Goal: Task Accomplishment & Management: Manage account settings

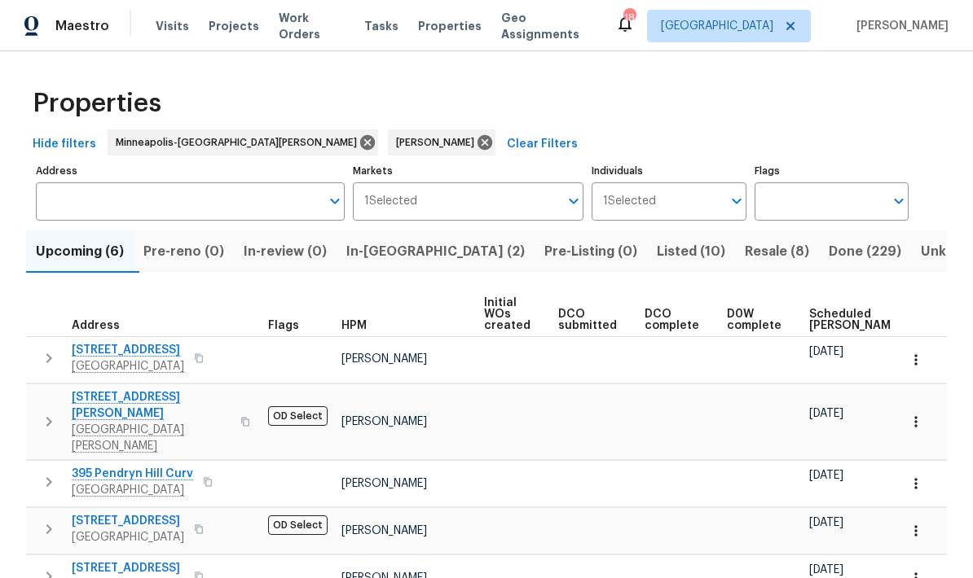
click at [414, 250] on span "In-reno (2)" at bounding box center [435, 251] width 178 height 23
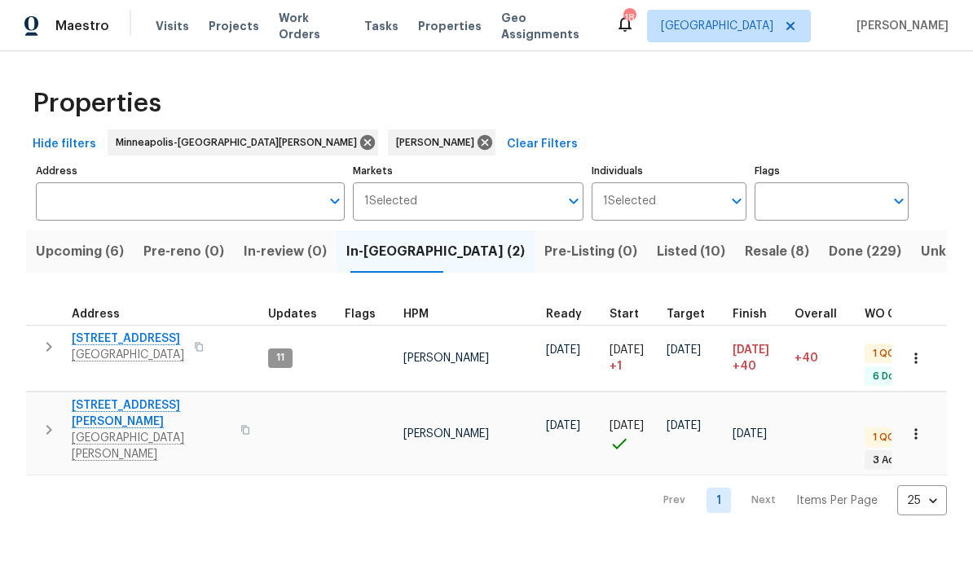
click at [47, 425] on icon "button" at bounding box center [49, 430] width 6 height 10
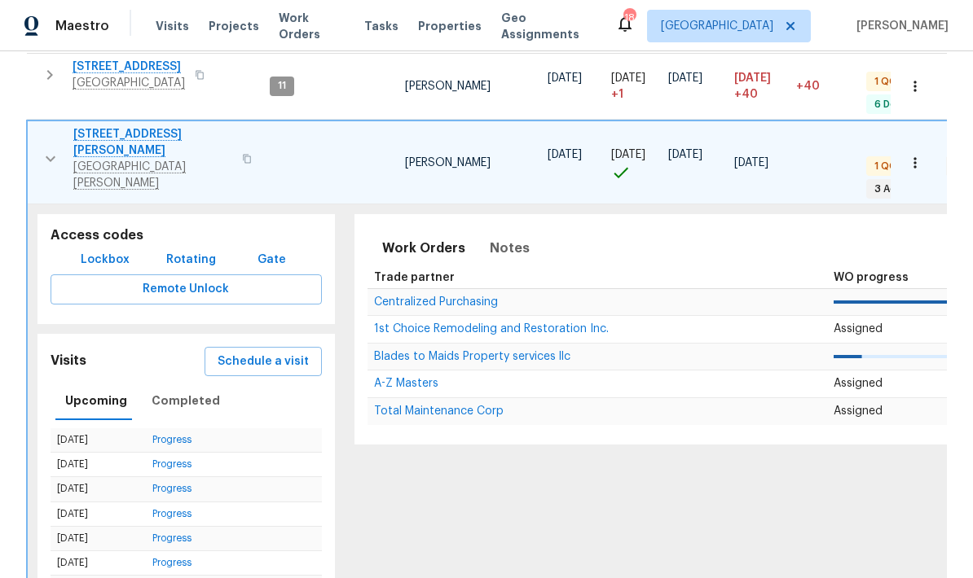
scroll to position [271, 0]
click at [125, 503] on td "09/01/25" at bounding box center [98, 515] width 95 height 24
click at [612, 58] on td "06/03/25 + 1" at bounding box center [633, 87] width 57 height 67
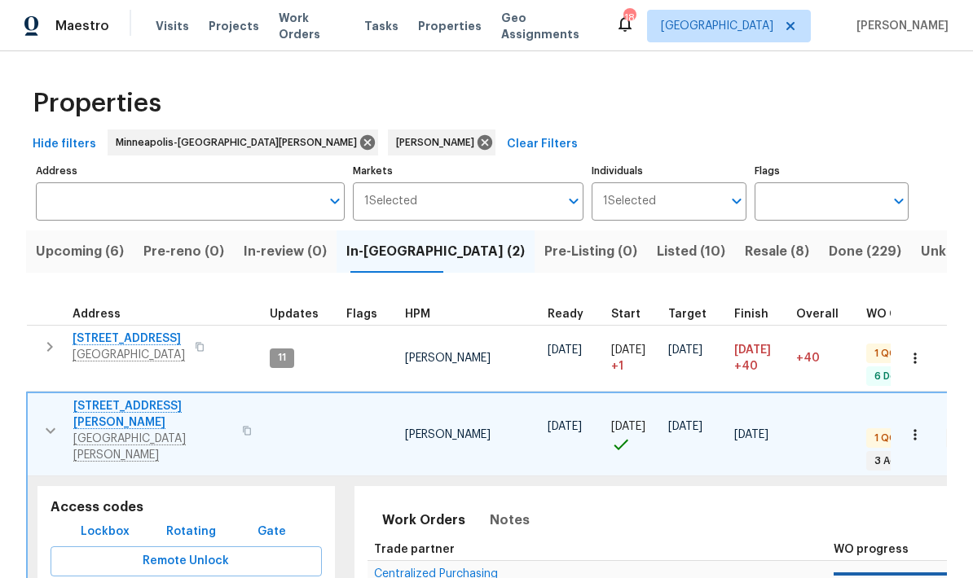
scroll to position [0, 0]
click at [48, 429] on icon "button" at bounding box center [51, 432] width 10 height 6
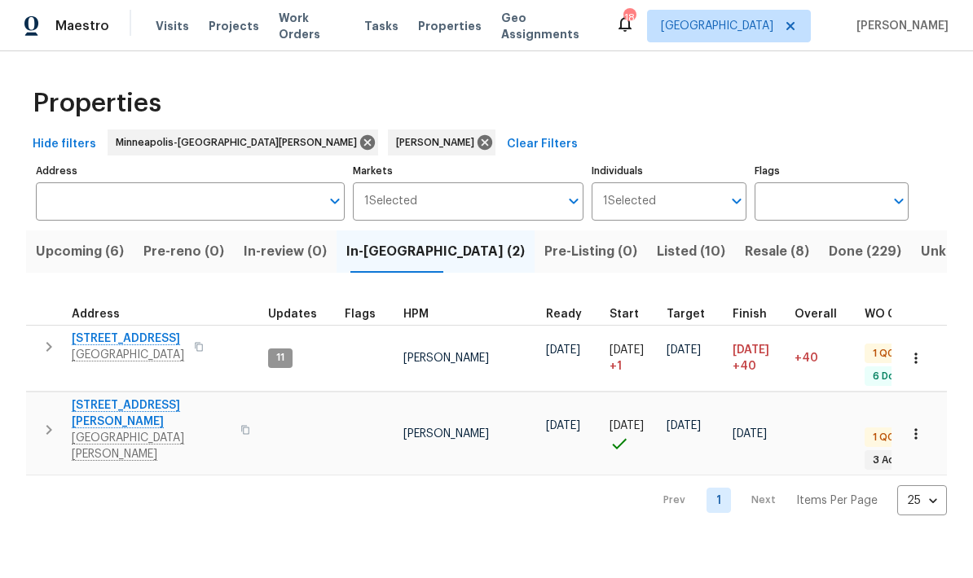
click at [44, 420] on icon "button" at bounding box center [49, 430] width 20 height 20
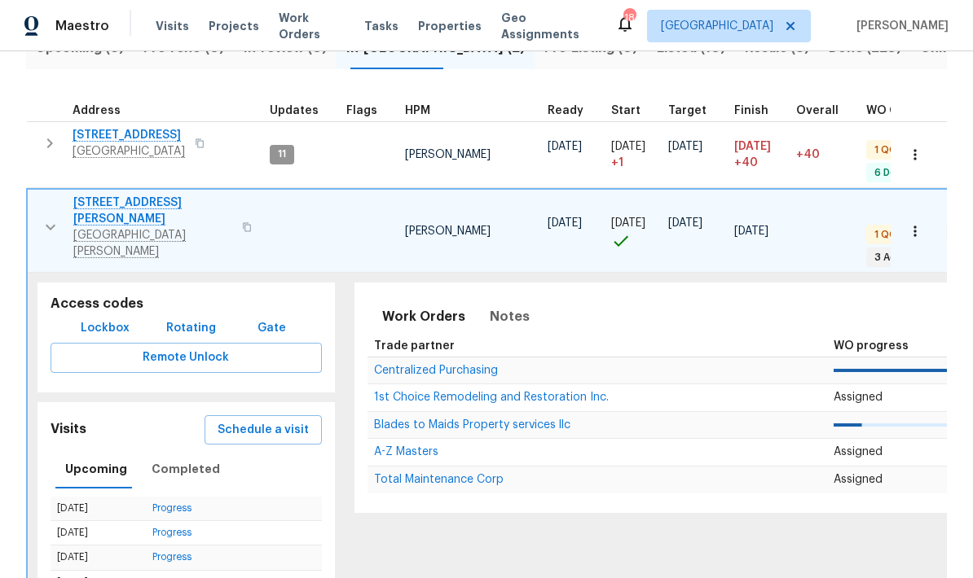
scroll to position [220, 0]
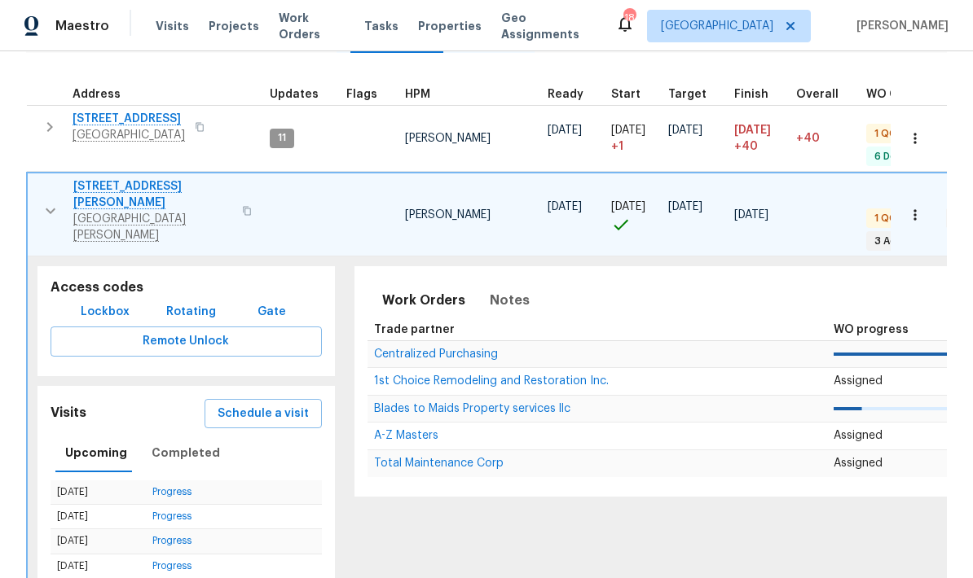
click at [266, 404] on span "Schedule a visit" at bounding box center [263, 414] width 91 height 20
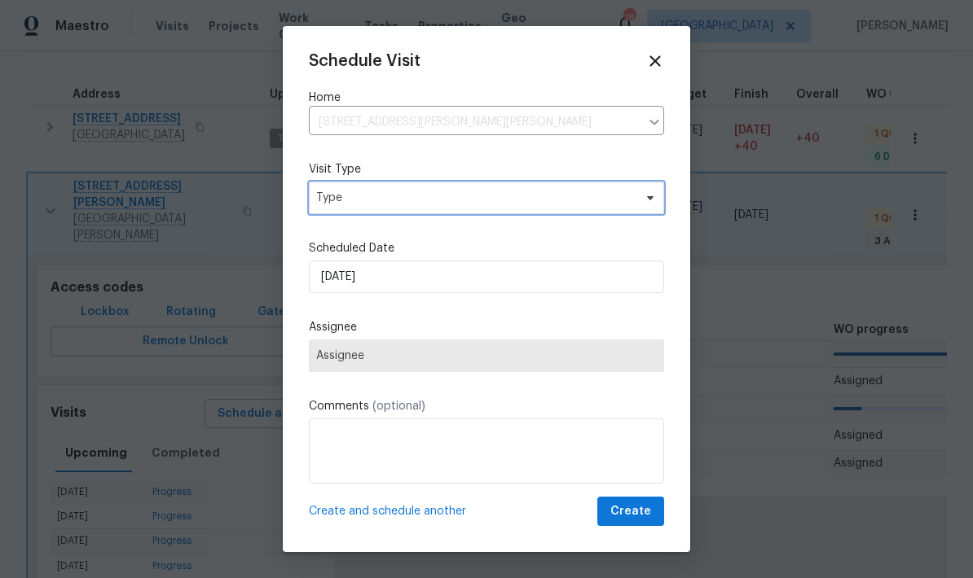
click at [631, 210] on span "Type" at bounding box center [486, 198] width 355 height 33
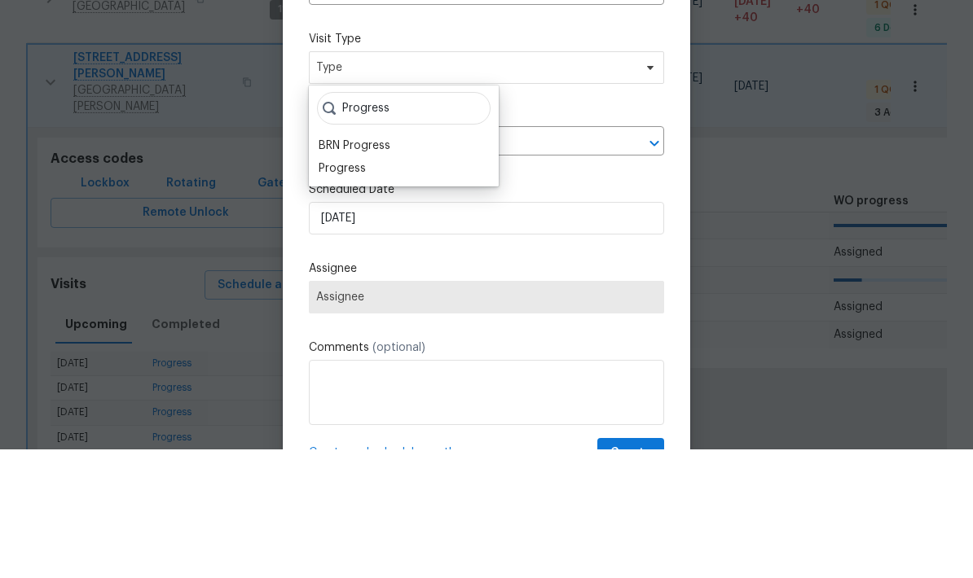
type input "Progress"
click at [394, 214] on div "Progress BRN Progress Progress" at bounding box center [404, 264] width 190 height 101
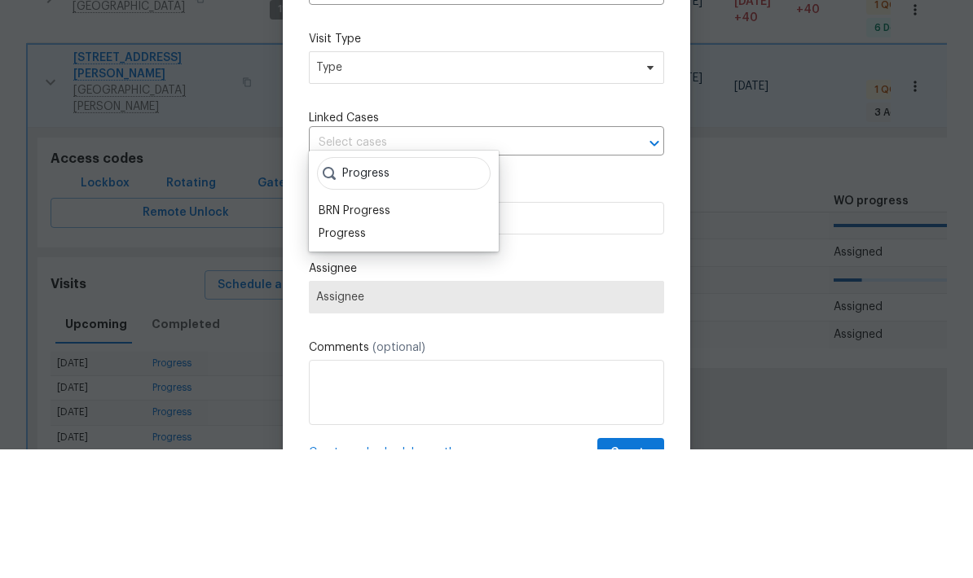
scroll to position [65, 0]
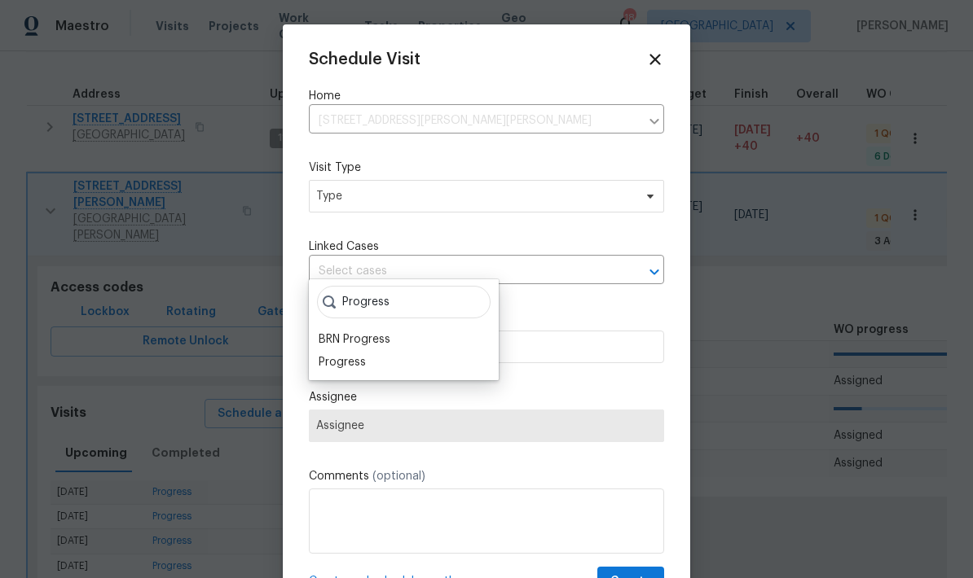
click at [358, 354] on div "Progress" at bounding box center [342, 362] width 47 height 16
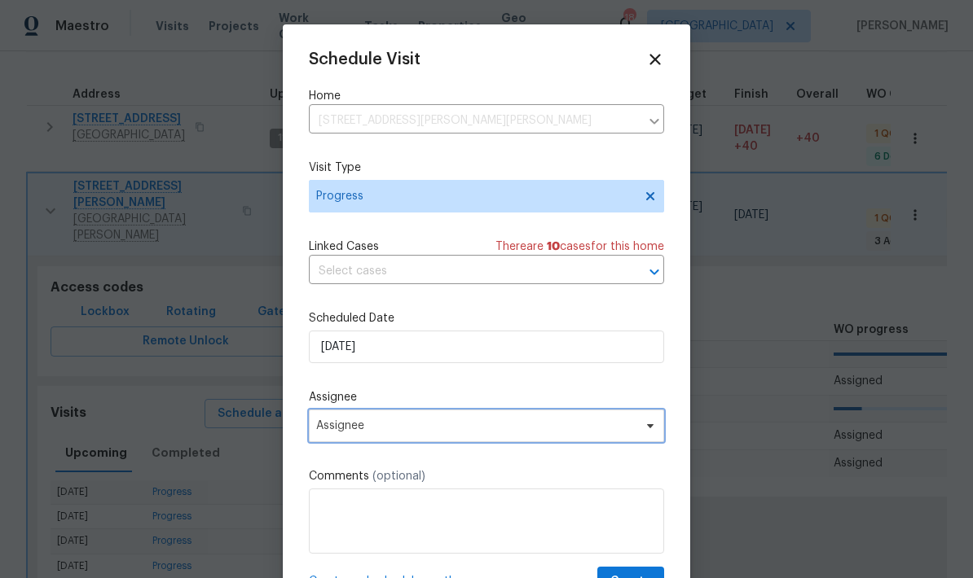
click at [497, 428] on span "Assignee" at bounding box center [475, 426] width 319 height 13
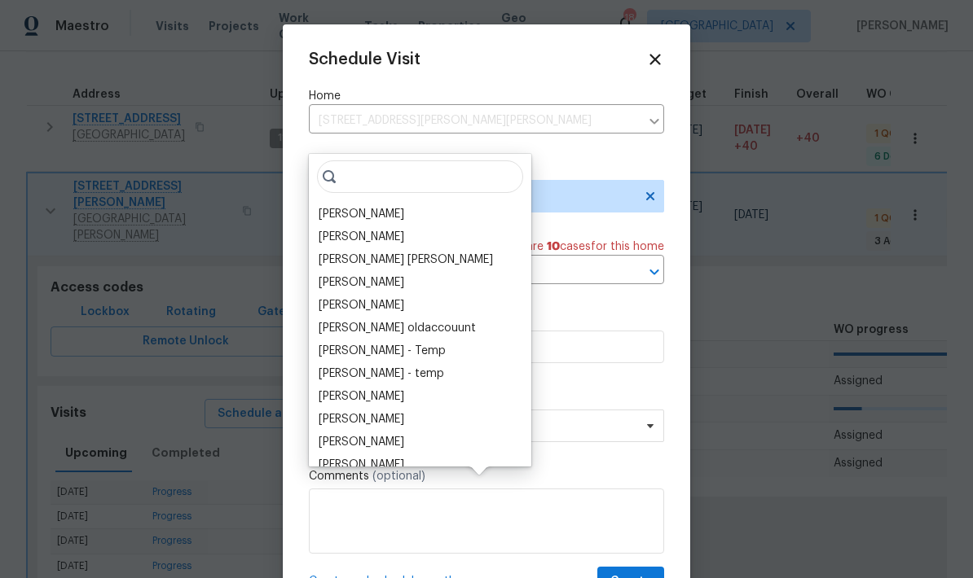
click at [394, 203] on div "[PERSON_NAME]" at bounding box center [420, 214] width 213 height 23
click at [380, 206] on div "[PERSON_NAME]" at bounding box center [362, 214] width 86 height 16
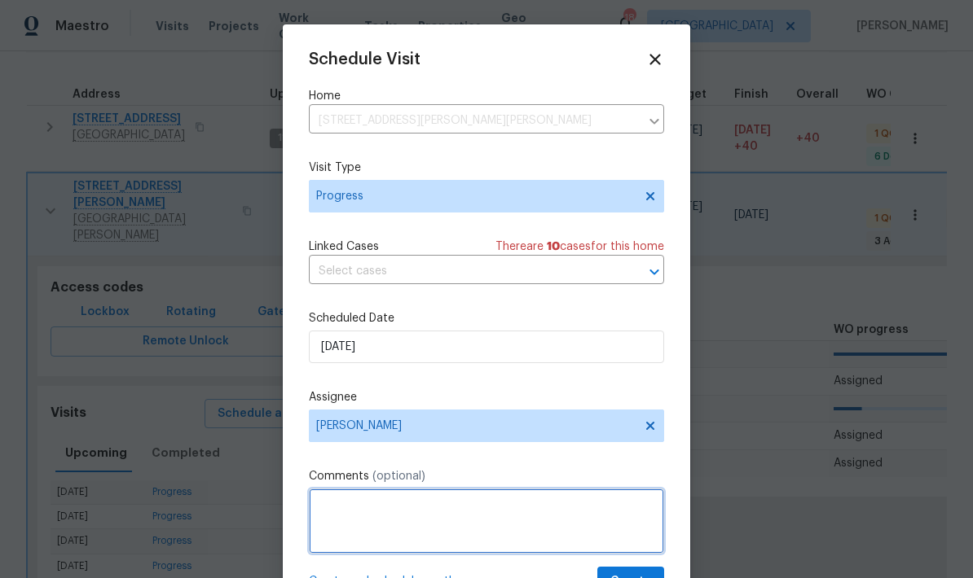
click at [448, 522] on textarea at bounding box center [486, 521] width 355 height 65
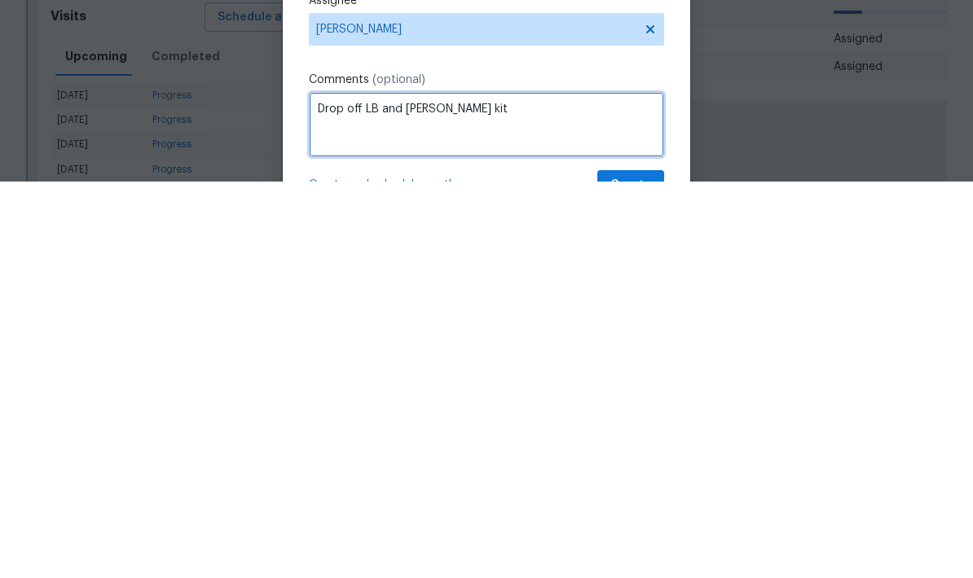
click at [361, 489] on textarea "Drop off LB and Knox kit" at bounding box center [486, 521] width 355 height 65
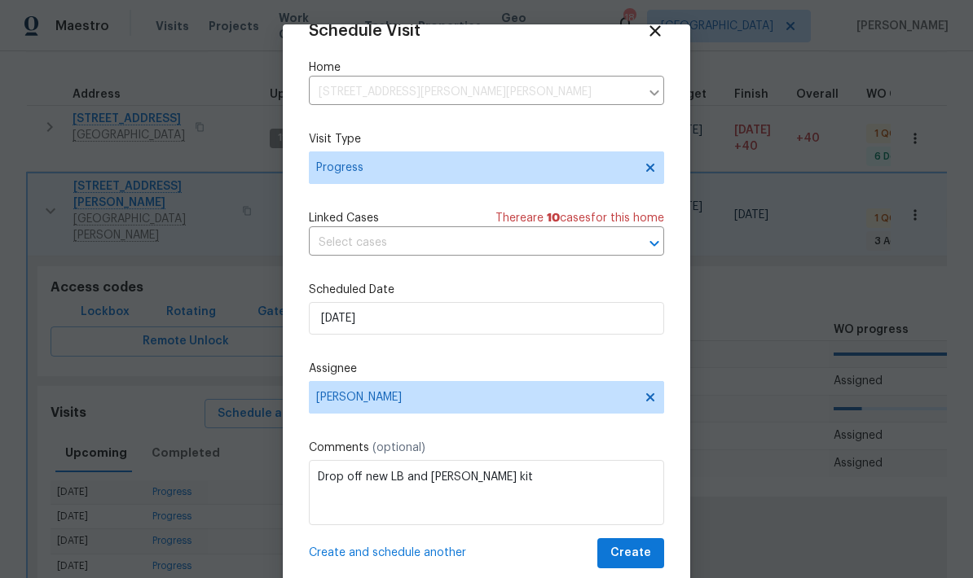
scroll to position [32, 0]
type textarea "Drop off new LB and [PERSON_NAME] kit"
click at [655, 544] on button "Create" at bounding box center [630, 554] width 67 height 30
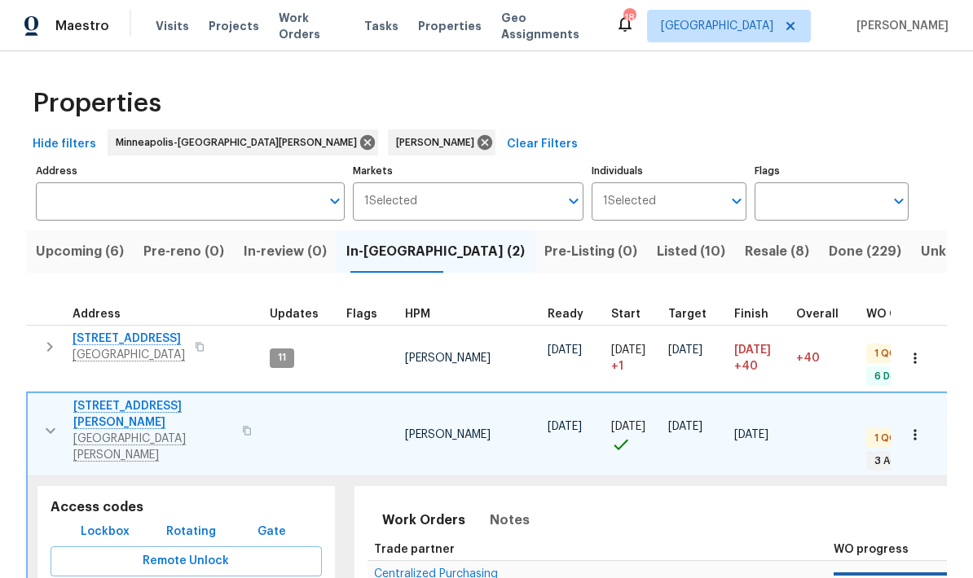
scroll to position [0, 0]
click at [51, 398] on button "button" at bounding box center [50, 430] width 33 height 65
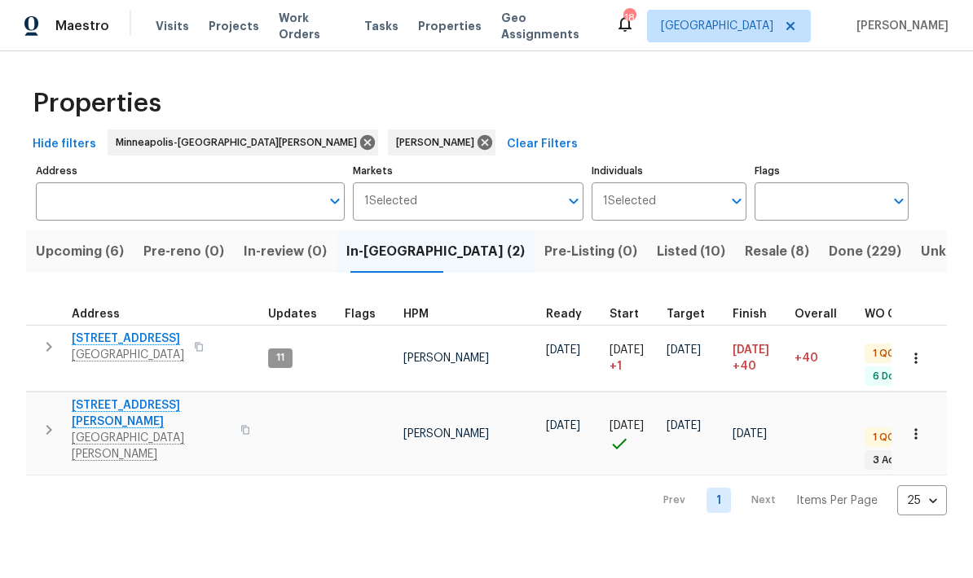
click at [657, 262] on span "Listed (10)" at bounding box center [691, 251] width 68 height 23
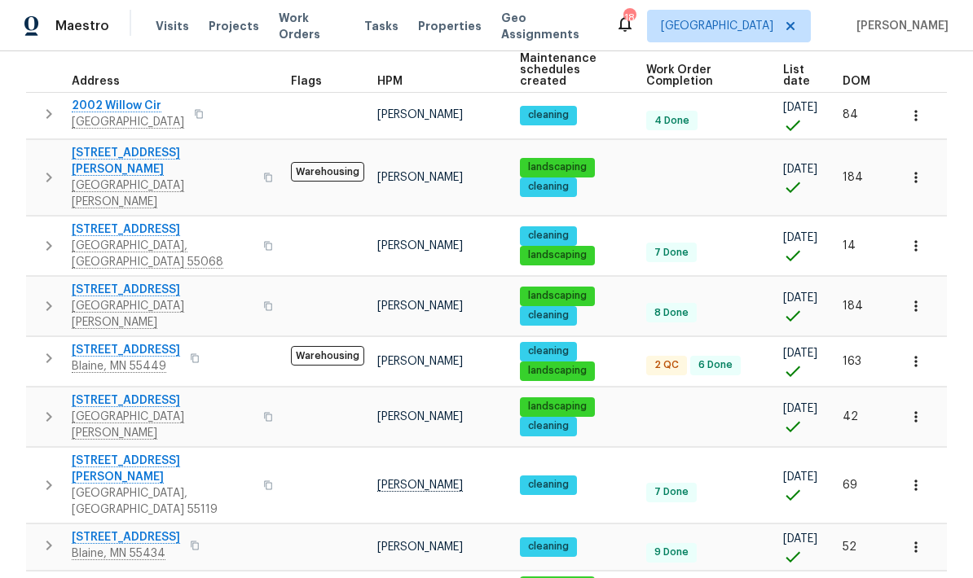
scroll to position [244, 0]
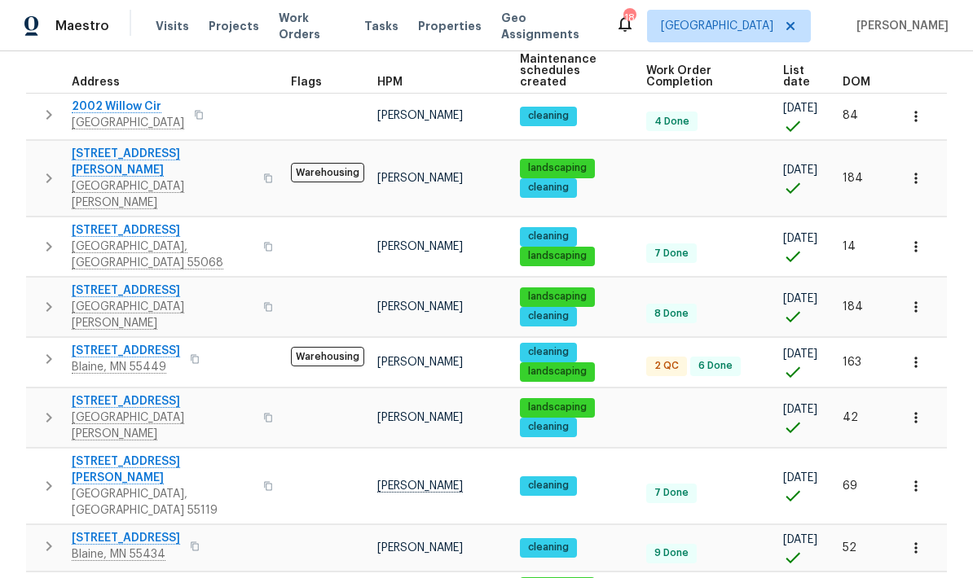
click at [185, 348] on button "button" at bounding box center [195, 359] width 20 height 23
click at [190, 354] on icon "button" at bounding box center [195, 359] width 10 height 10
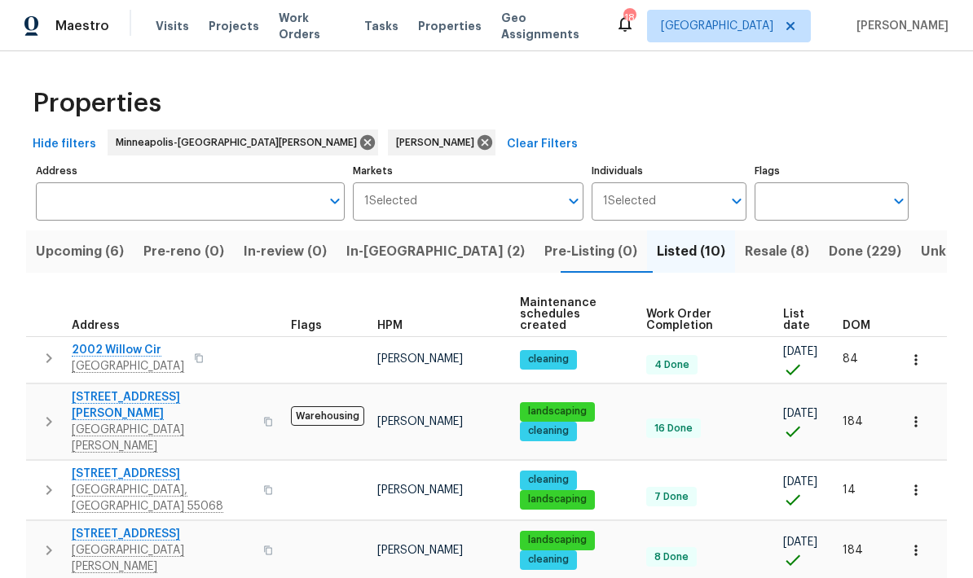
scroll to position [0, 0]
click at [402, 240] on span "In-reno (2)" at bounding box center [435, 251] width 178 height 23
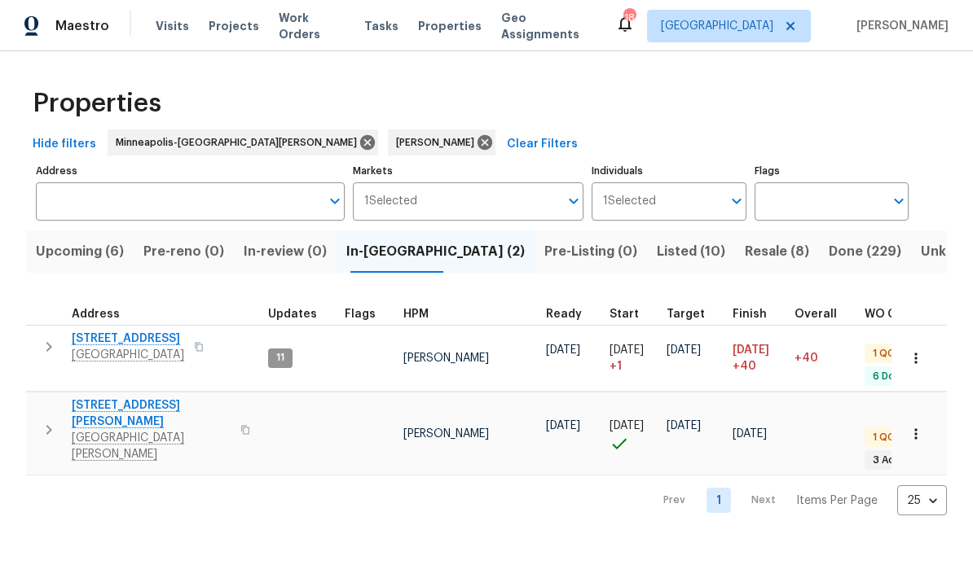
click at [241, 426] on icon "button" at bounding box center [245, 430] width 8 height 9
click at [235, 408] on button "button" at bounding box center [245, 429] width 20 height 55
click at [235, 402] on button "button" at bounding box center [245, 429] width 20 height 55
click at [235, 410] on button "button" at bounding box center [245, 429] width 20 height 55
click at [166, 31] on span "Visits" at bounding box center [172, 26] width 33 height 16
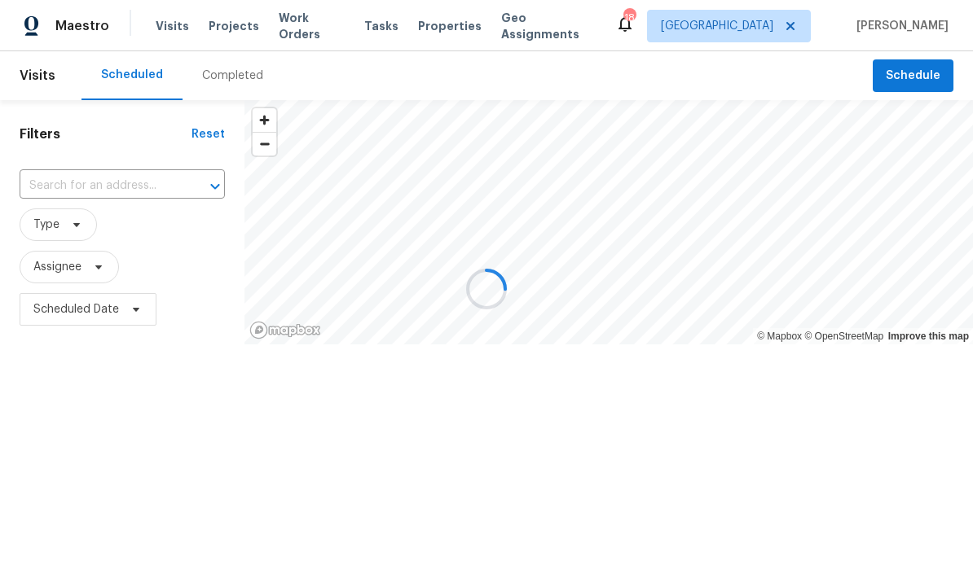
click at [244, 73] on div at bounding box center [486, 289] width 973 height 578
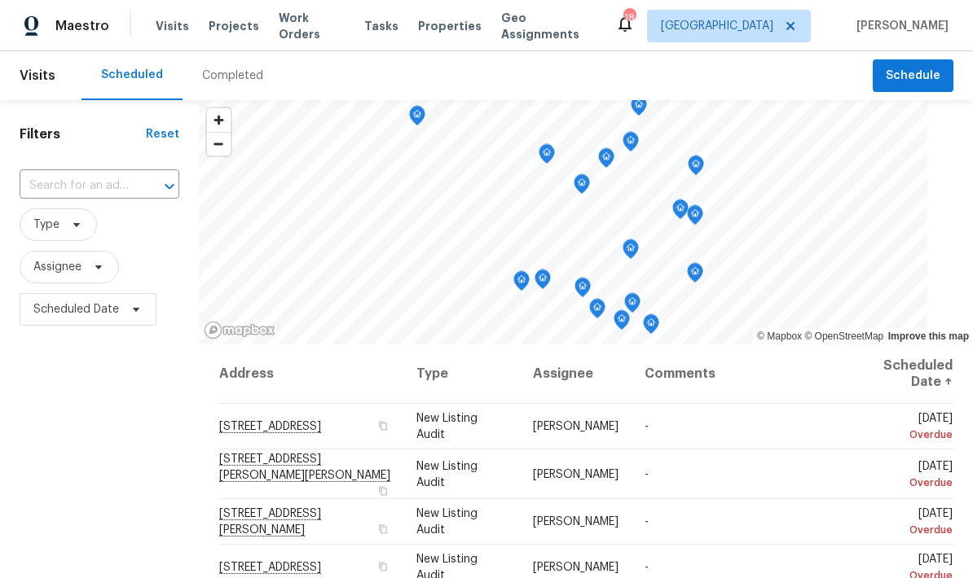
click at [120, 181] on input "text" at bounding box center [77, 186] width 114 height 25
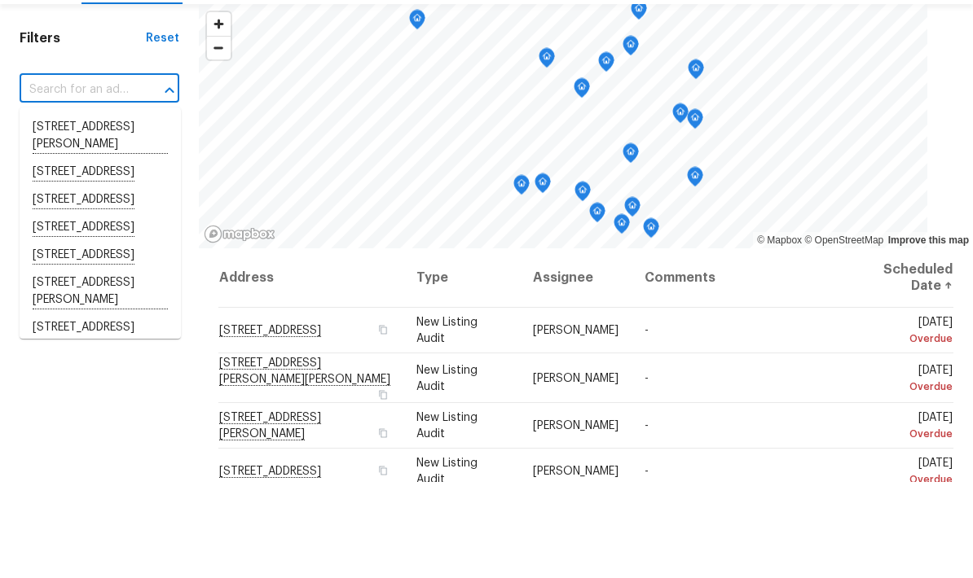
click at [116, 174] on input "text" at bounding box center [77, 186] width 114 height 25
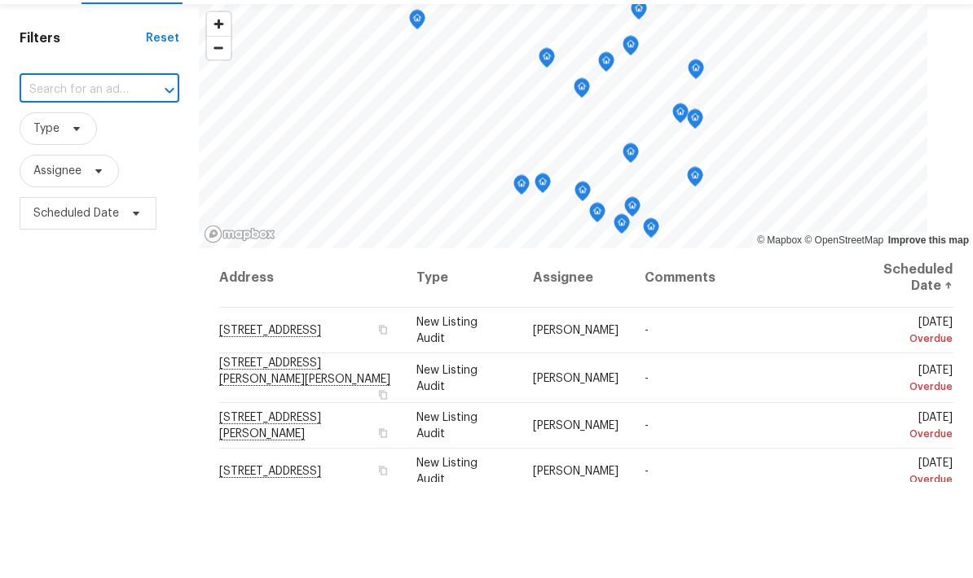
paste input "1426 Burr St St. Paul MN 55130"
type input "1426 Burr St St. Paul MN 55130"
click at [127, 210] on li "[STREET_ADDRESS][PERSON_NAME][PERSON_NAME]" at bounding box center [100, 241] width 161 height 62
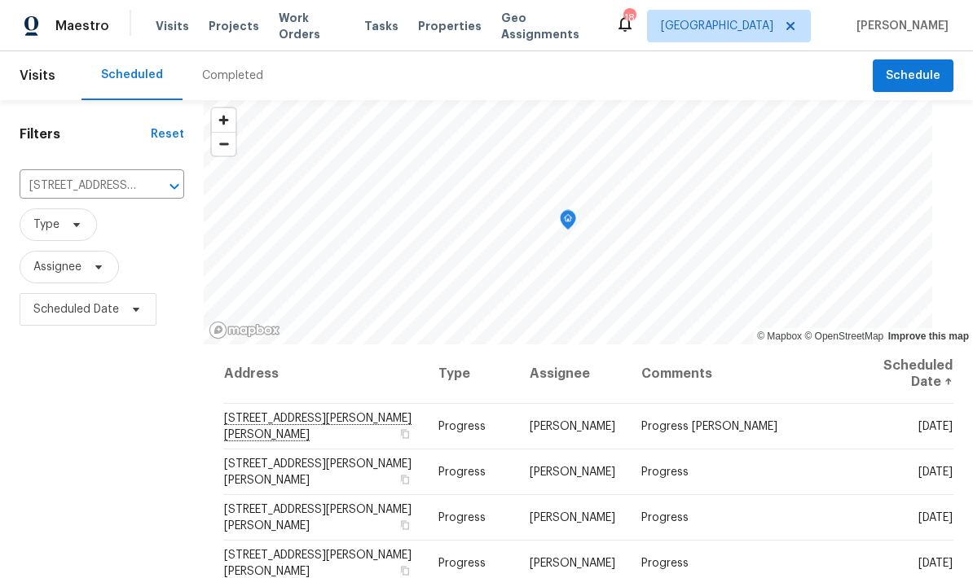
click at [236, 71] on div "Completed" at bounding box center [232, 76] width 61 height 16
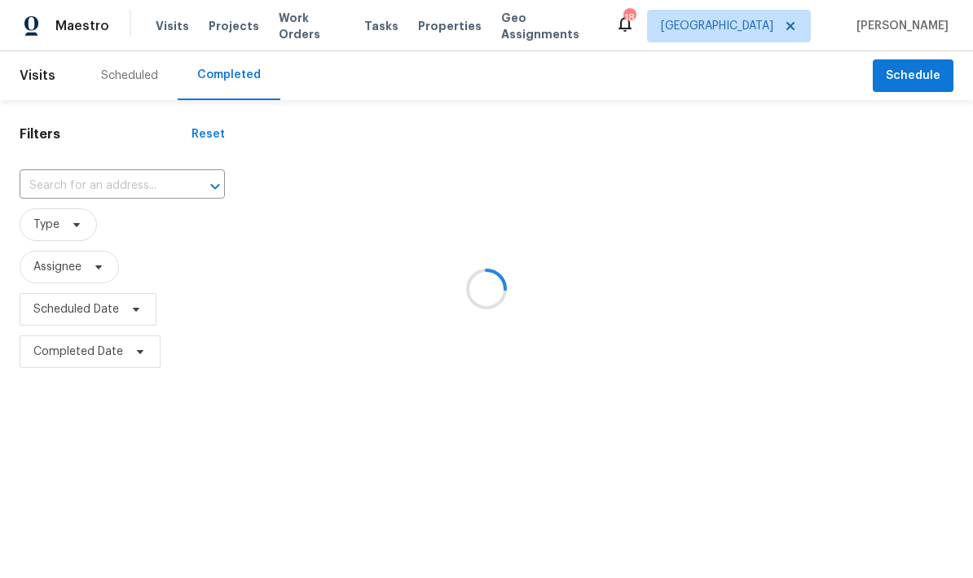
click at [130, 184] on div at bounding box center [486, 289] width 973 height 578
click at [122, 191] on div at bounding box center [486, 289] width 973 height 578
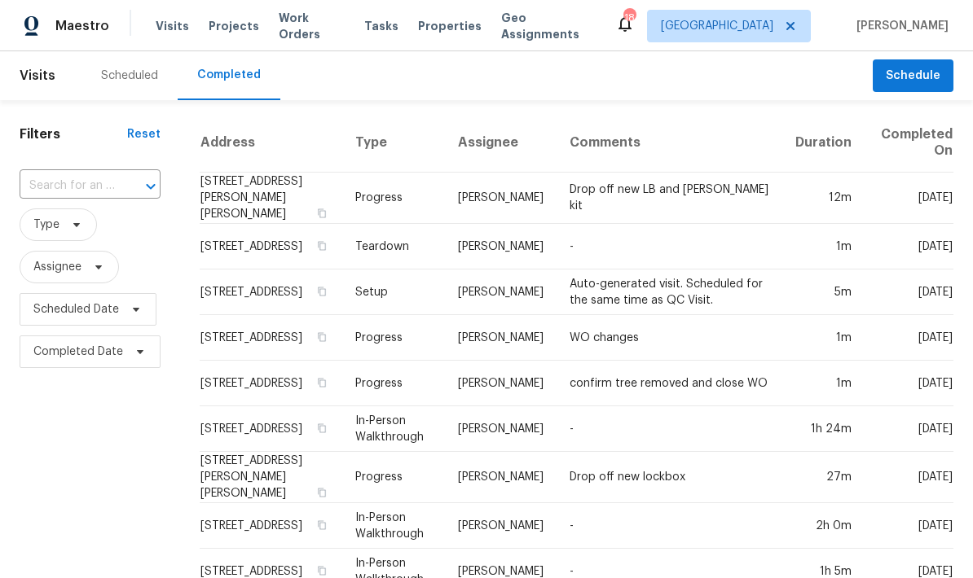
click at [126, 189] on div at bounding box center [139, 186] width 42 height 23
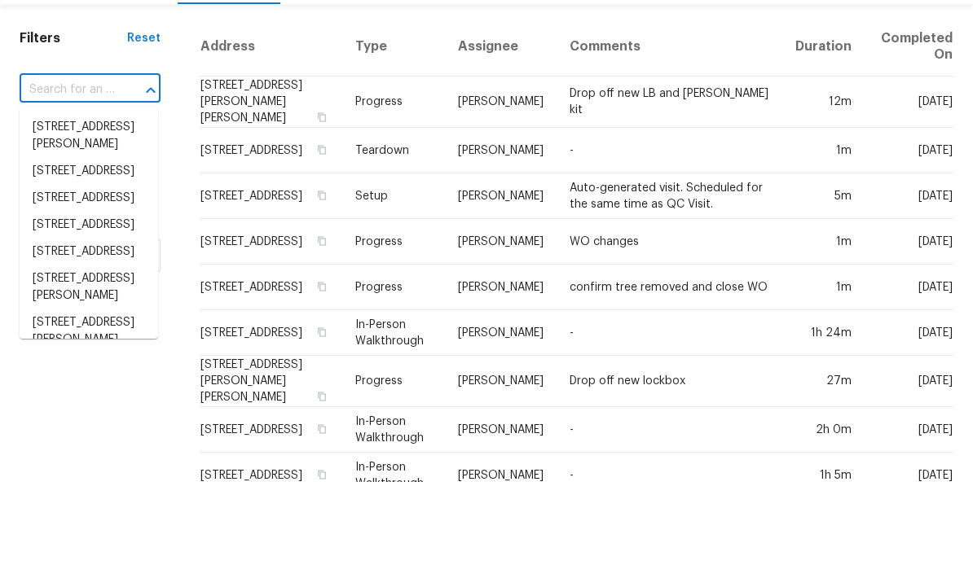
click at [94, 174] on input "text" at bounding box center [67, 186] width 95 height 25
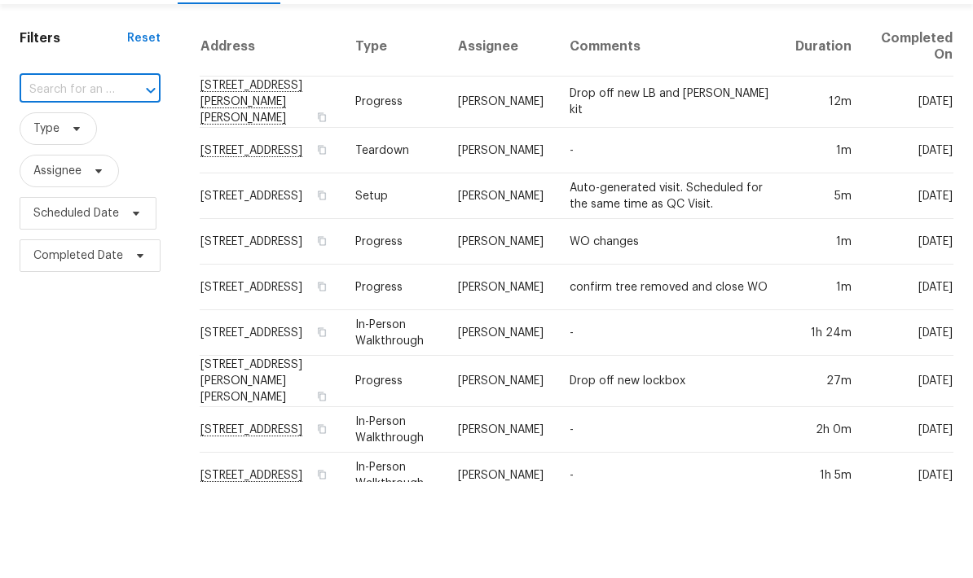
paste input "1426 Burr St St. Paul MN 55130"
type input "1426 Burr St St. Paul MN 55130"
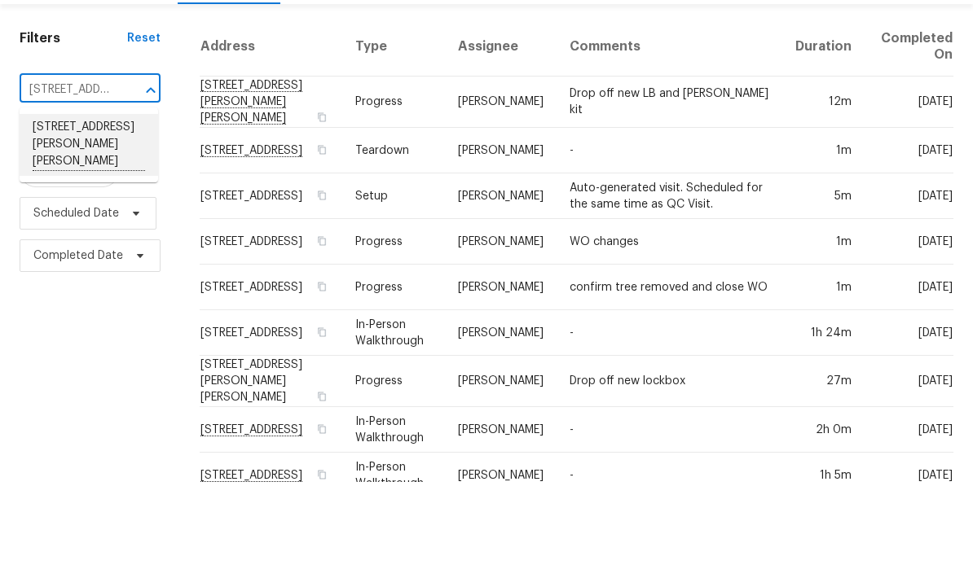
click at [92, 210] on li "[STREET_ADDRESS][PERSON_NAME][PERSON_NAME]" at bounding box center [89, 241] width 139 height 62
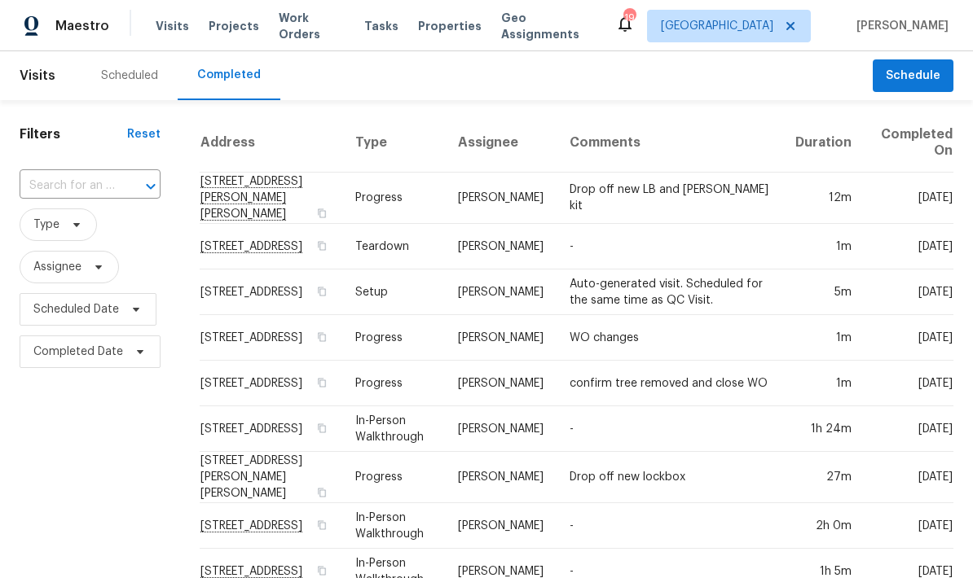
click at [146, 70] on div "Scheduled" at bounding box center [129, 76] width 57 height 16
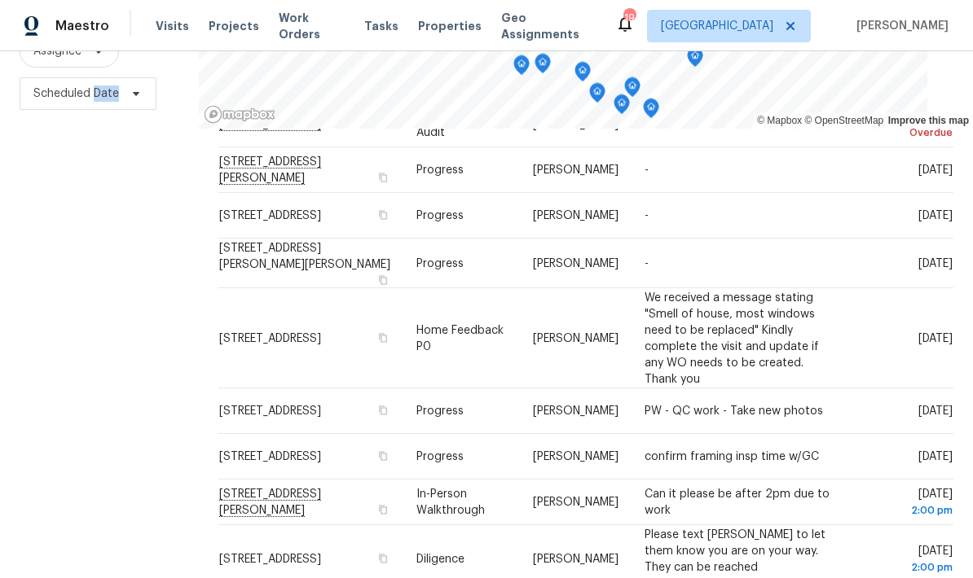
scroll to position [229, 0]
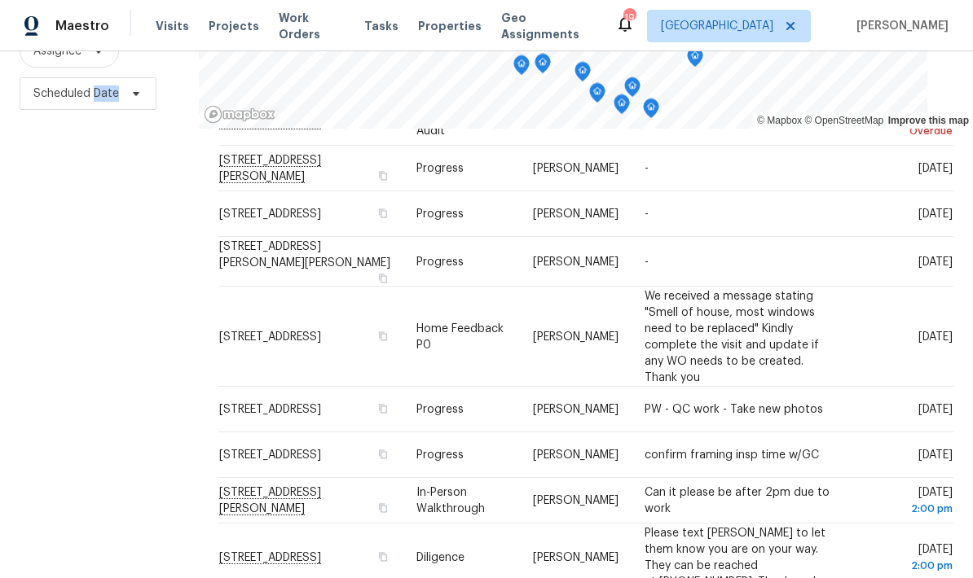
click at [0, 0] on icon at bounding box center [0, 0] width 0 height 0
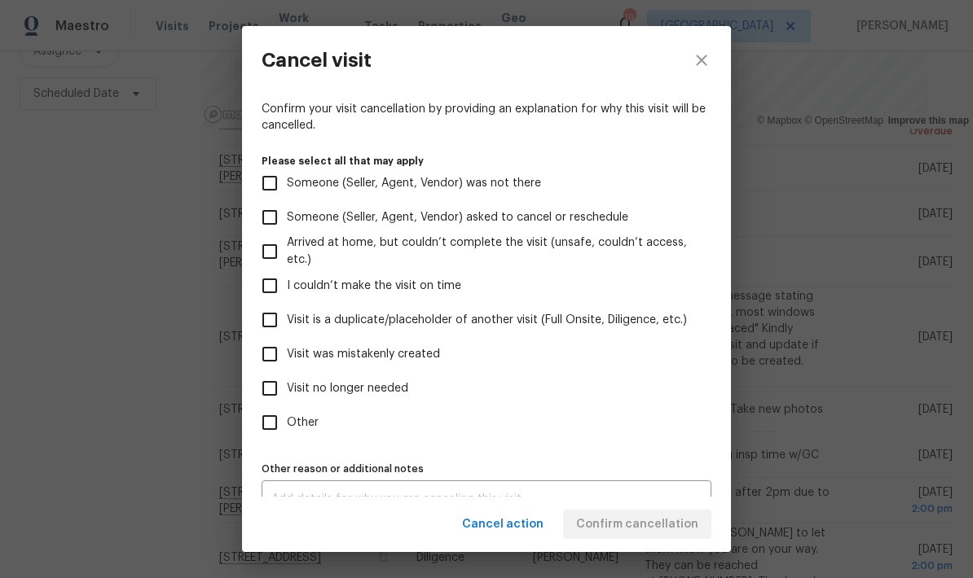
click at [273, 380] on input "Visit no longer needed" at bounding box center [270, 389] width 34 height 34
checkbox input "true"
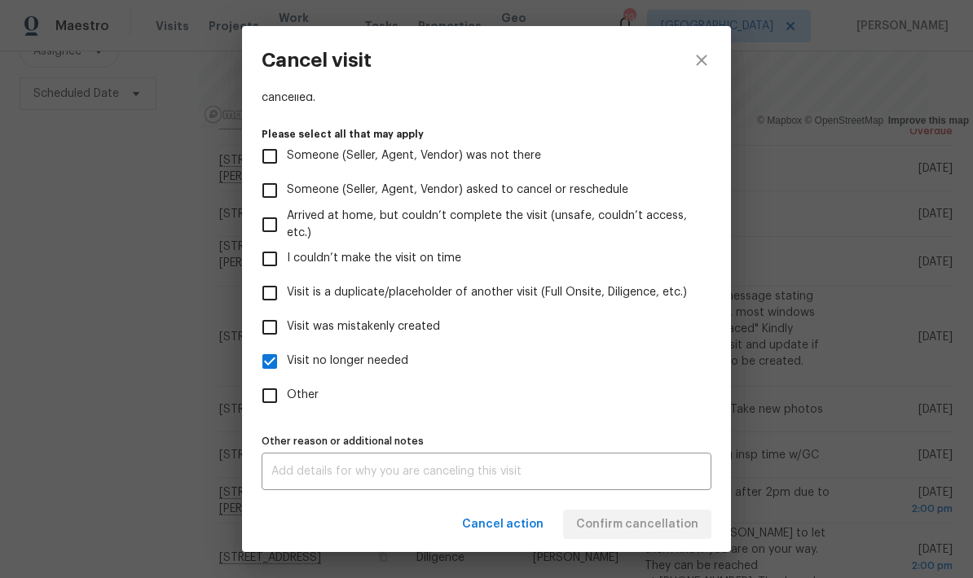
scroll to position [165, 0]
click at [408, 486] on div "x Other reason or additional notes" at bounding box center [487, 471] width 450 height 37
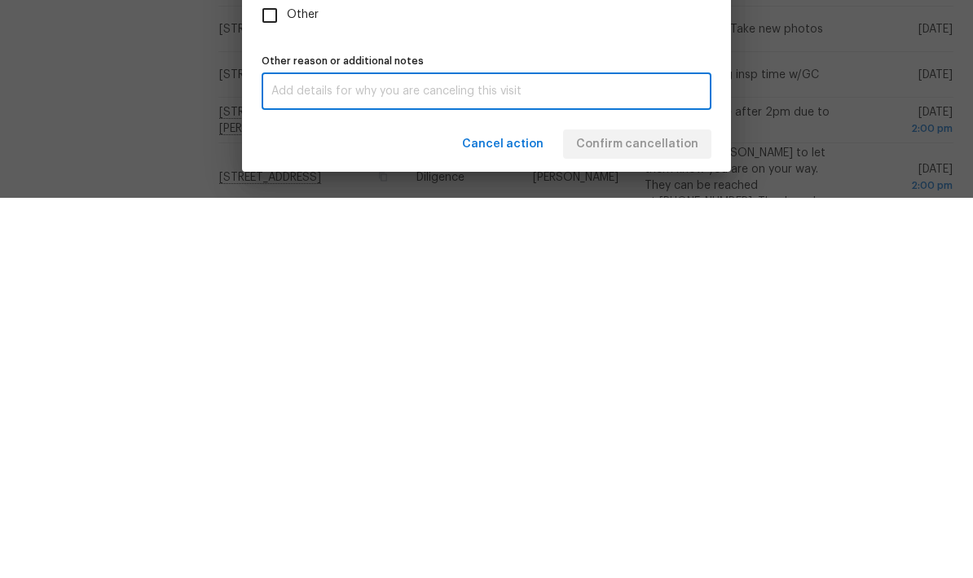
click at [275, 379] on input "Other" at bounding box center [270, 396] width 34 height 34
checkbox input "true"
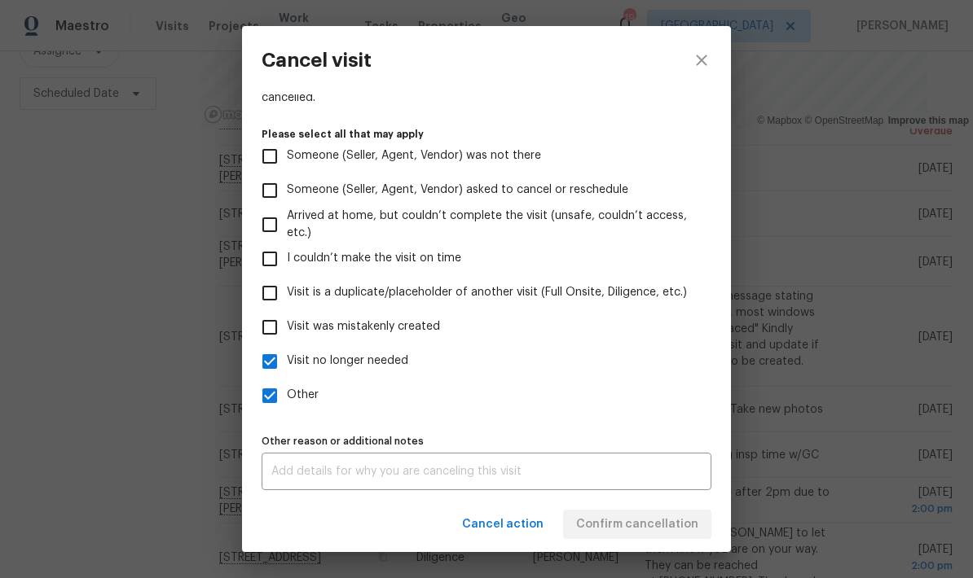
click at [415, 475] on textarea at bounding box center [486, 471] width 430 height 11
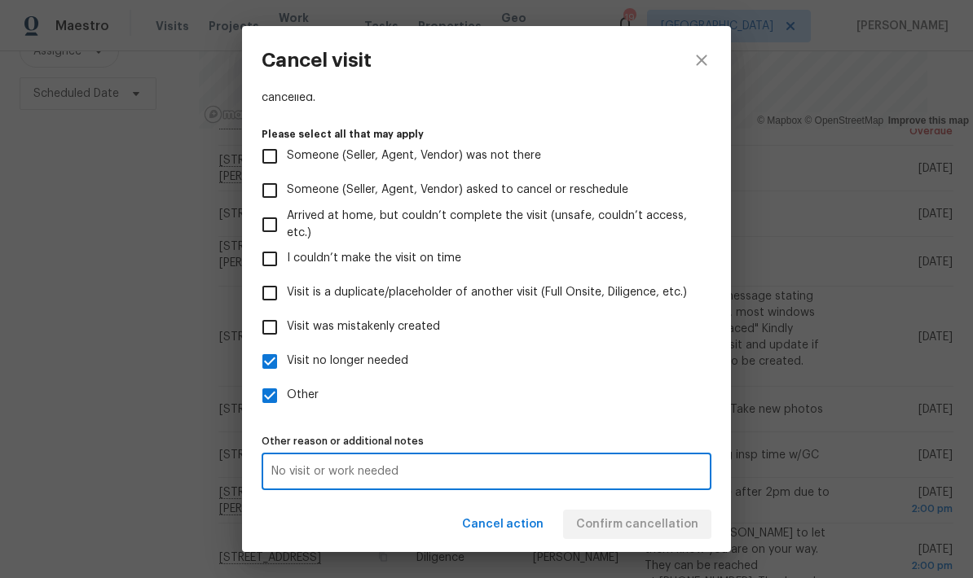
type textarea "No visit or work needed"
click at [417, 525] on div "Cancel action Confirm cancellation" at bounding box center [486, 525] width 489 height 56
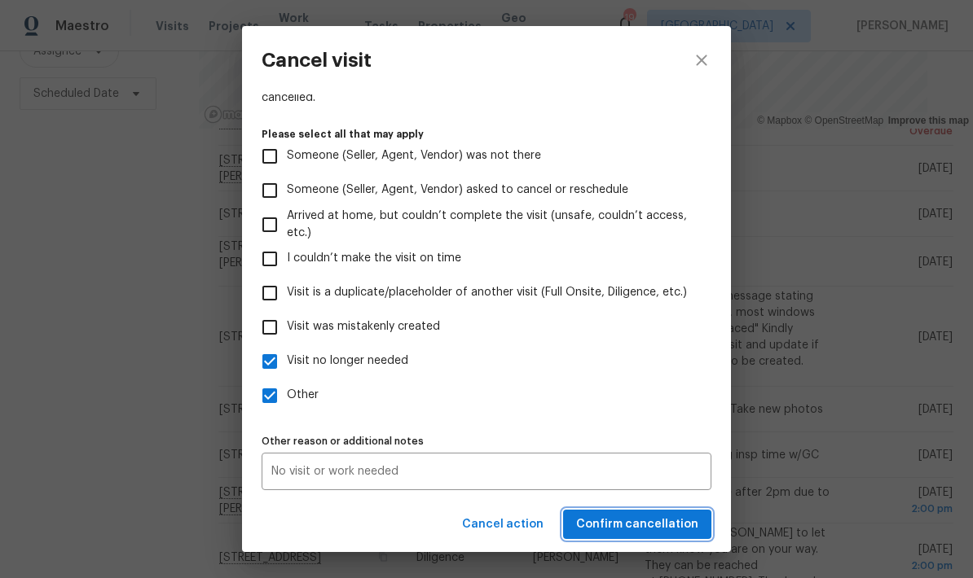
click at [667, 523] on span "Confirm cancellation" at bounding box center [637, 525] width 122 height 20
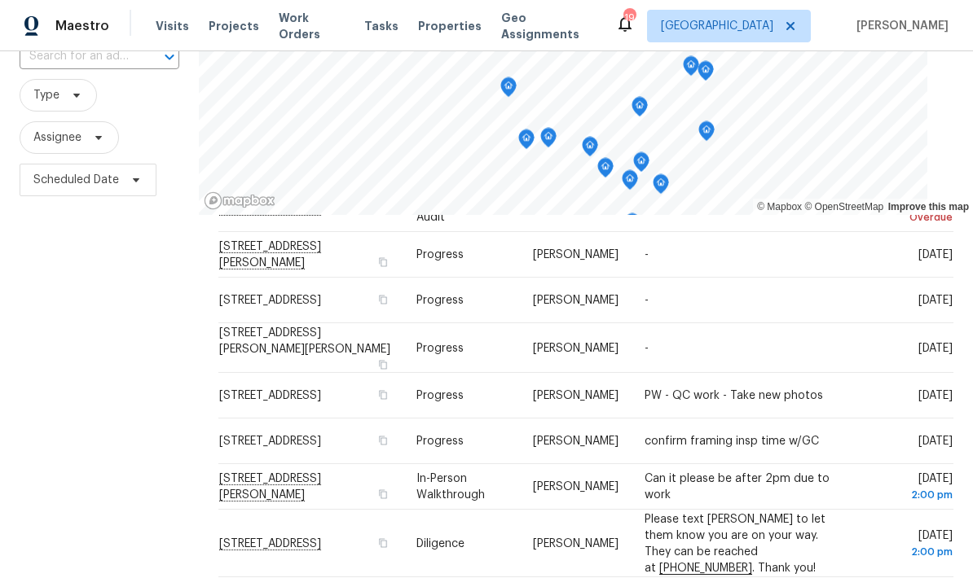
scroll to position [130, 0]
click at [387, 389] on icon "button" at bounding box center [383, 393] width 8 height 9
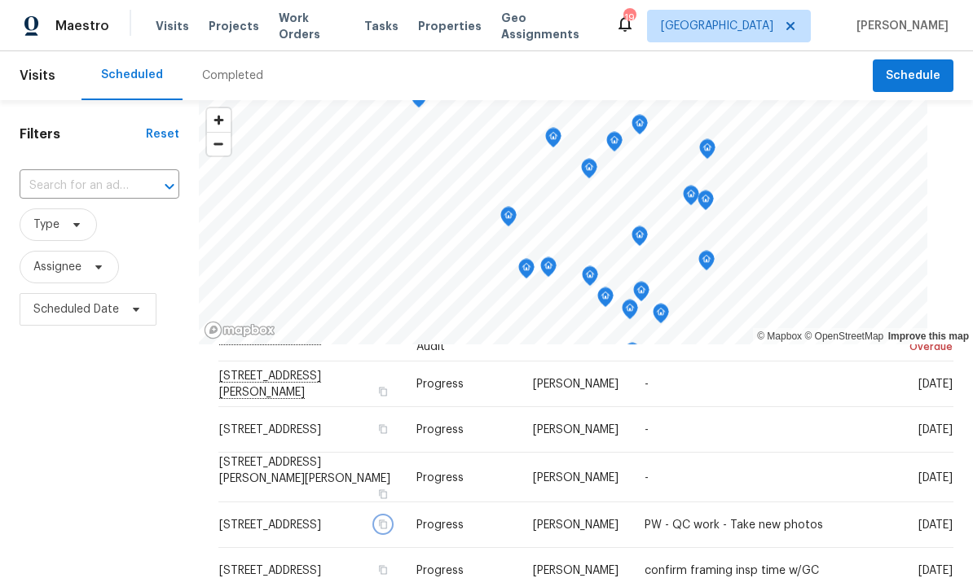
scroll to position [0, 0]
click at [128, 174] on input "text" at bounding box center [77, 186] width 114 height 25
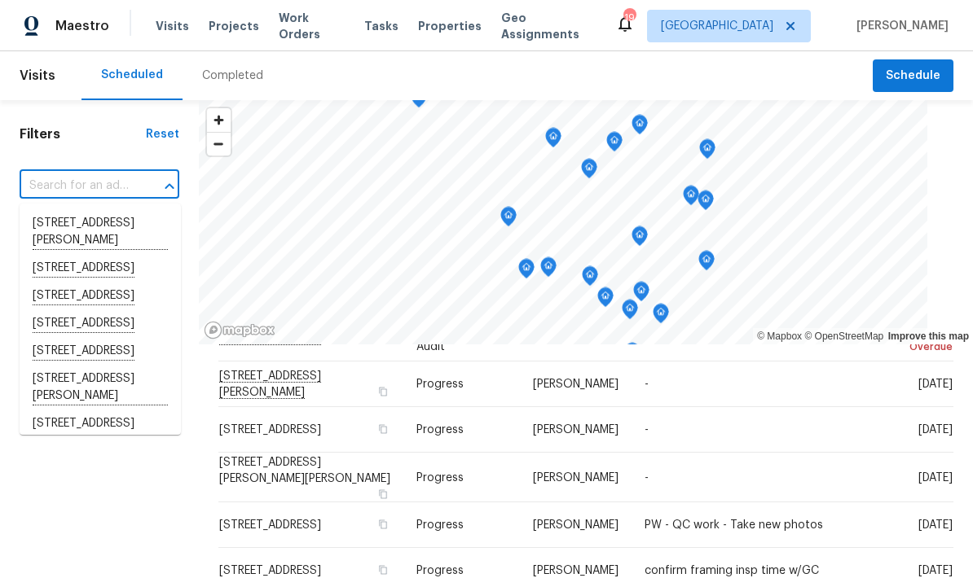
click at [109, 174] on input "text" at bounding box center [77, 186] width 114 height 25
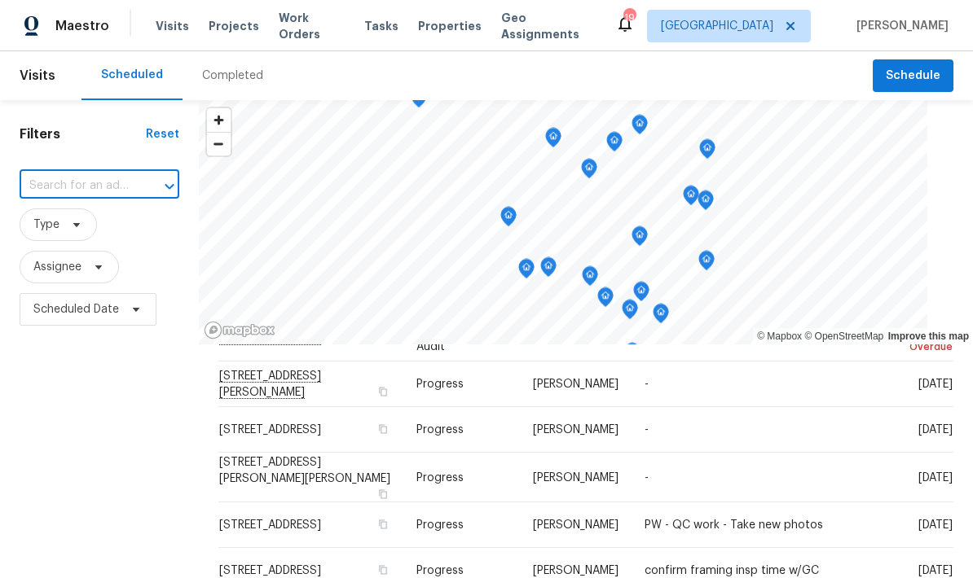
paste input "[STREET_ADDRESS]"
type input "[STREET_ADDRESS]"
click at [68, 222] on li "[STREET_ADDRESS]" at bounding box center [100, 224] width 161 height 28
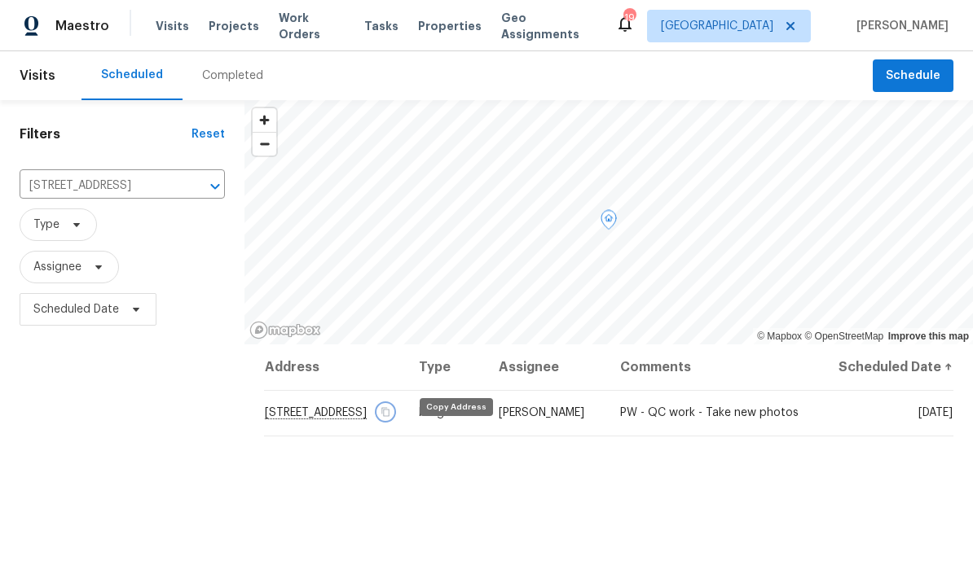
click at [390, 417] on icon "button" at bounding box center [385, 412] width 10 height 10
click at [393, 420] on button "button" at bounding box center [385, 412] width 15 height 15
